Goal: Use online tool/utility: Utilize a website feature to perform a specific function

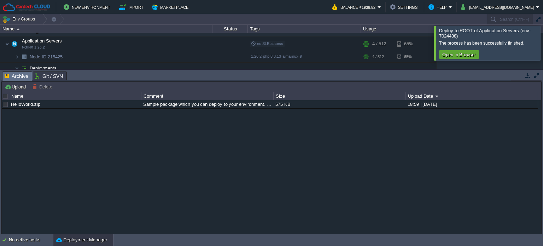
scroll to position [4, 0]
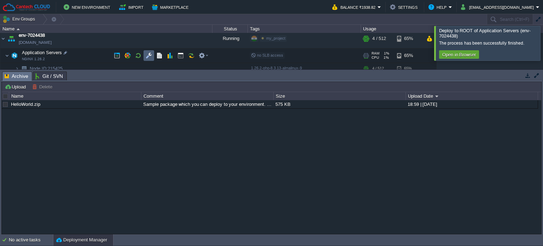
click at [148, 56] on button "button" at bounding box center [149, 55] width 6 height 6
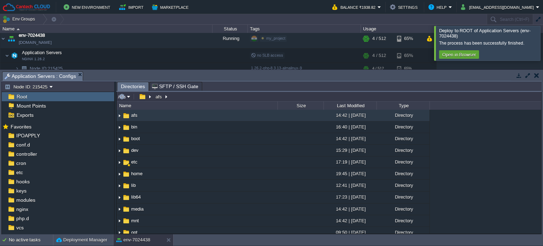
click at [187, 94] on input "/afs" at bounding box center [329, 97] width 424 height 10
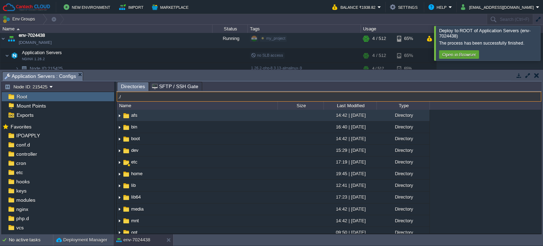
type input "."
type input "/home/data_api"
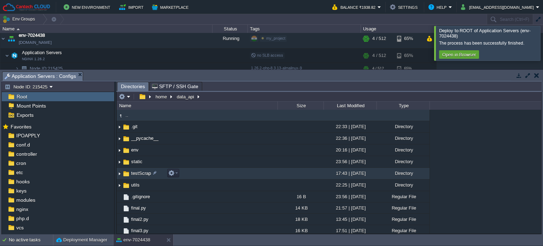
click at [143, 171] on span "testScrap" at bounding box center [141, 173] width 22 height 6
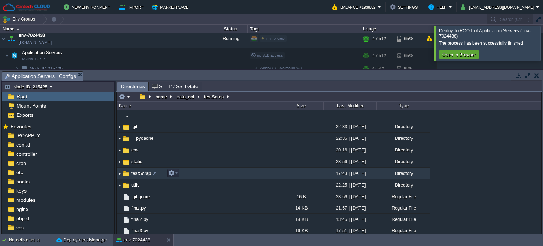
click at [143, 171] on span "testScrap" at bounding box center [141, 173] width 22 height 6
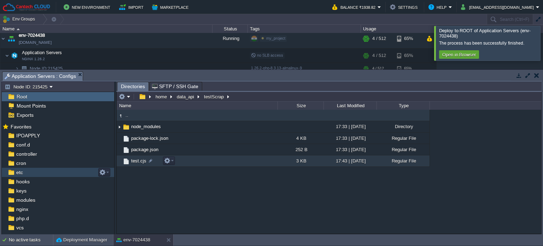
click at [141, 160] on span "test.cjs" at bounding box center [138, 161] width 17 height 6
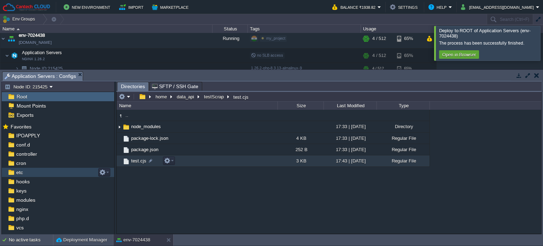
click at [141, 160] on span "test.cjs" at bounding box center [138, 161] width 17 height 6
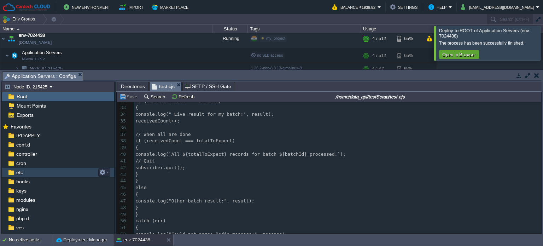
scroll to position [364, 0]
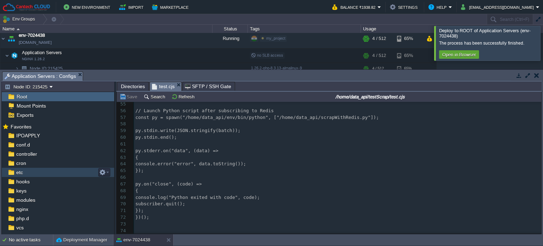
click at [144, 116] on span "const py = spawn("/home/data_api/env/bin/python", ["/home/data_api/scrapWithRed…" at bounding box center [256, 117] width 243 height 5
type textarea "const py = spawn("/home/data_api/env/bin/python", ["/home/data_api/scrapWithRed…"
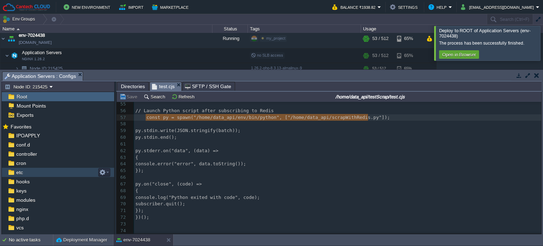
scroll to position [39, 0]
